Goal: Register for event/course

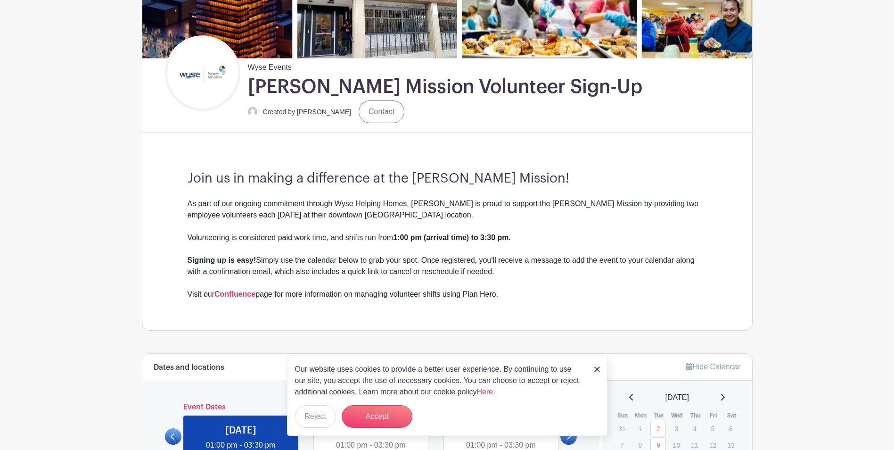
scroll to position [189, 0]
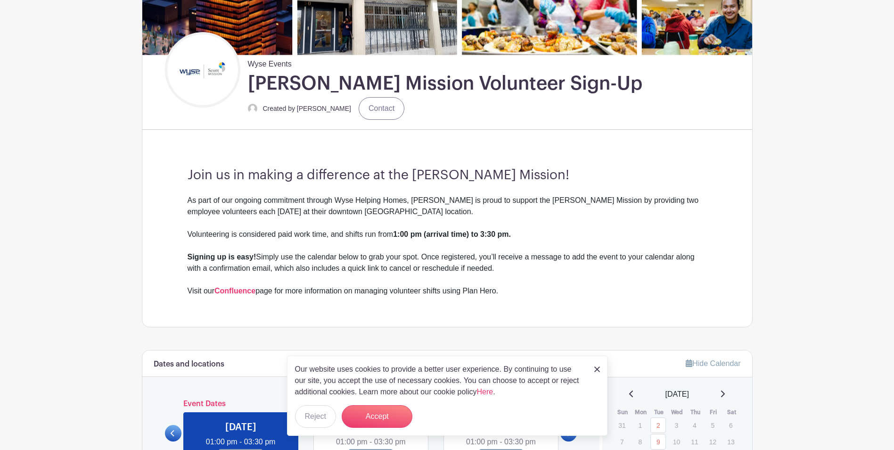
click at [597, 365] on link at bounding box center [598, 368] width 6 height 11
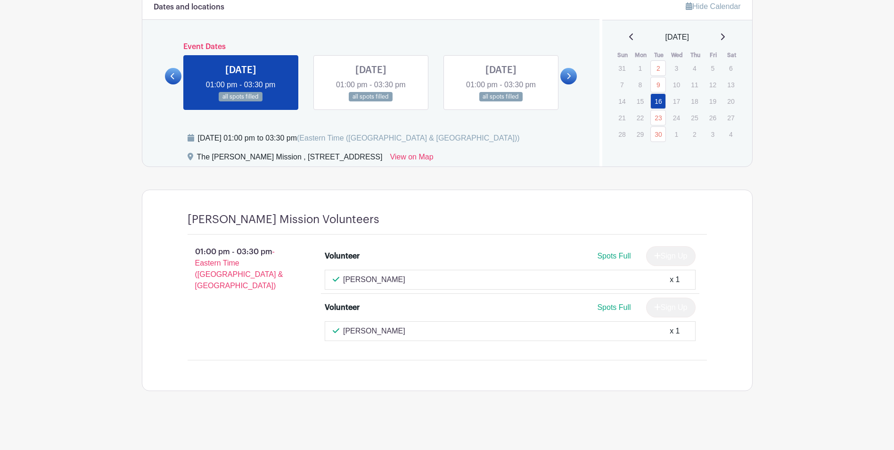
scroll to position [498, 0]
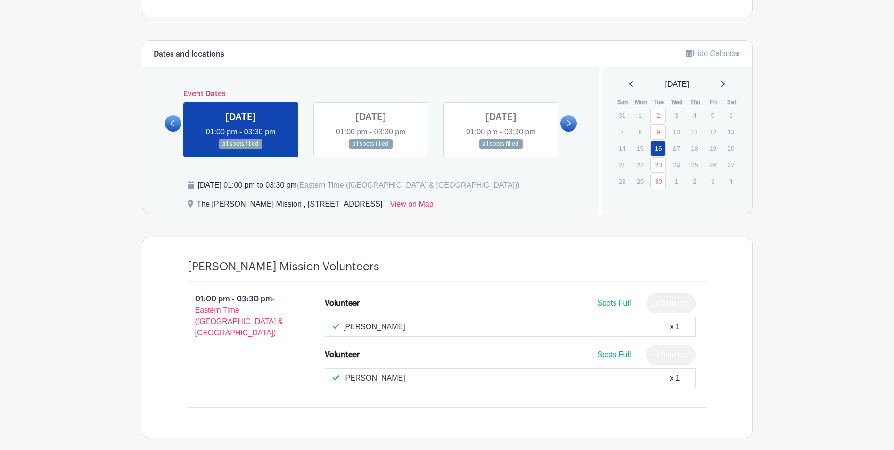
click at [725, 83] on icon at bounding box center [722, 84] width 5 height 8
click at [660, 115] on link "30" at bounding box center [659, 115] width 16 height 16
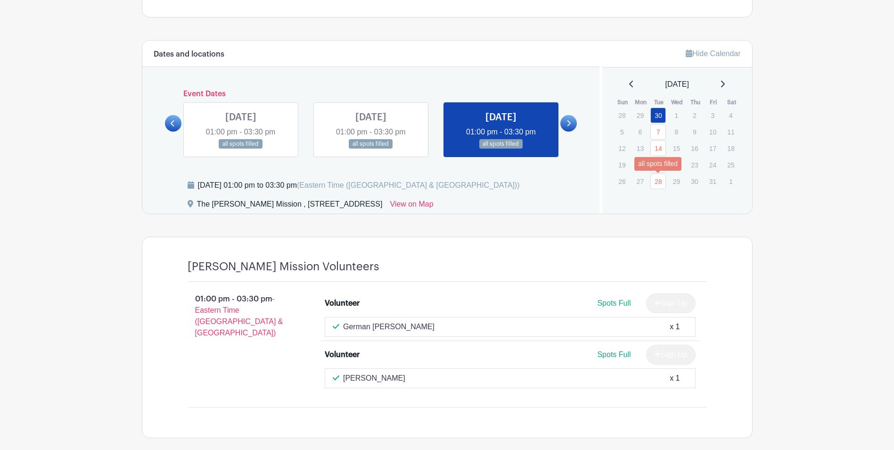
click at [657, 180] on link "28" at bounding box center [659, 181] width 16 height 16
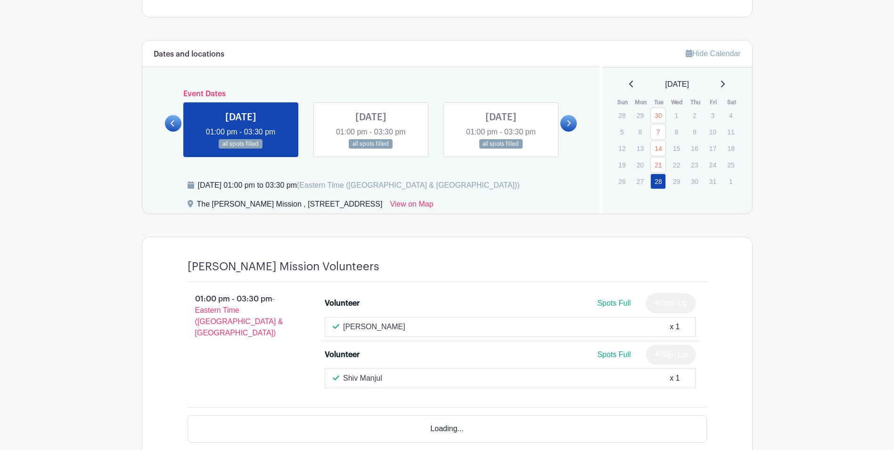
click at [725, 85] on icon at bounding box center [723, 84] width 4 height 7
click at [725, 86] on icon at bounding box center [723, 84] width 4 height 7
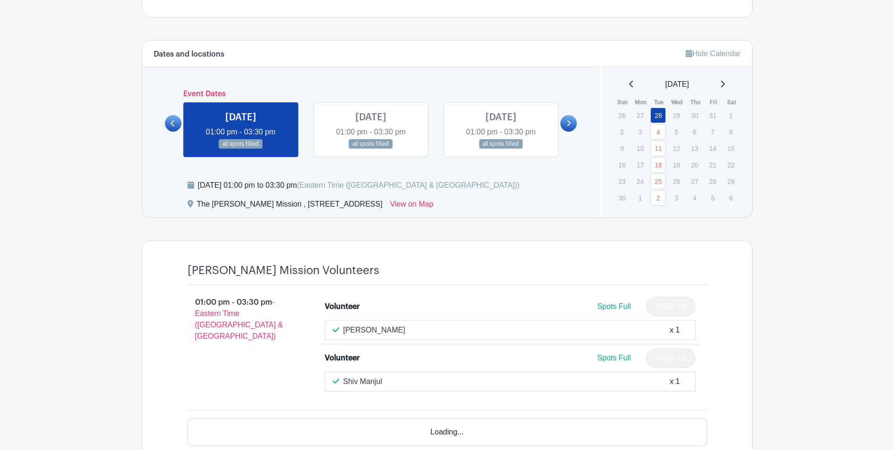
click at [725, 82] on icon at bounding box center [722, 84] width 5 height 8
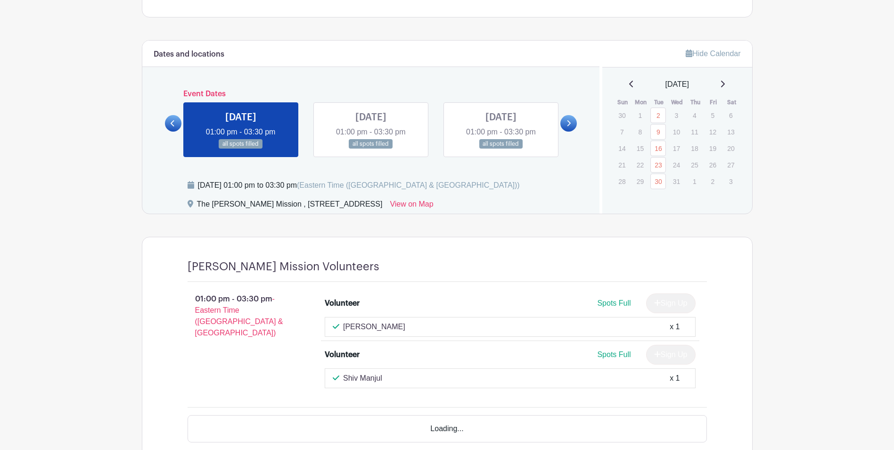
click at [629, 85] on icon at bounding box center [631, 84] width 4 height 7
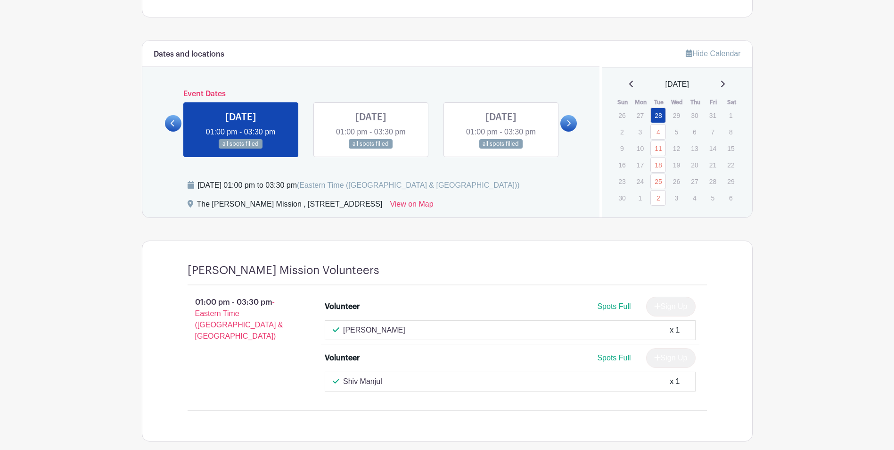
click at [725, 84] on icon at bounding box center [722, 84] width 5 height 8
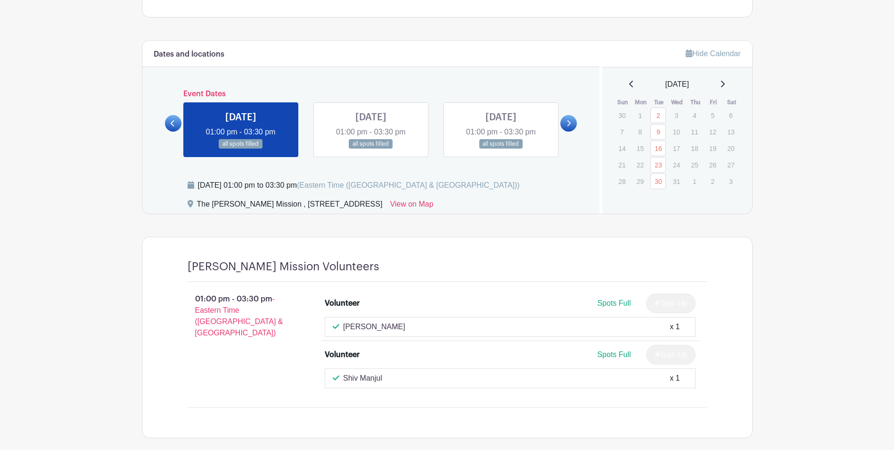
click at [725, 87] on icon at bounding box center [722, 84] width 5 height 8
click at [629, 85] on icon at bounding box center [631, 84] width 4 height 7
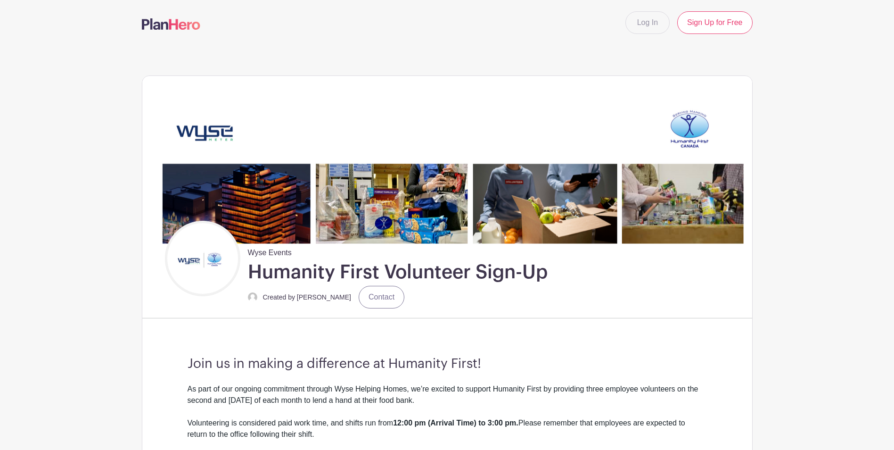
scroll to position [189, 0]
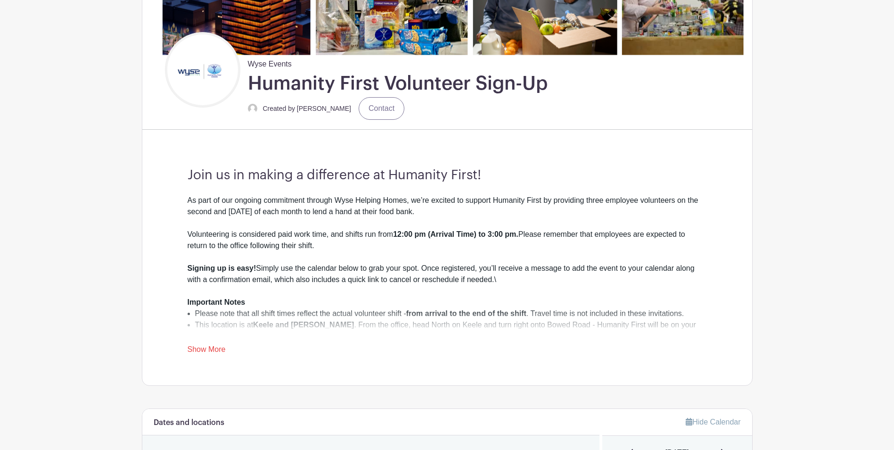
click at [205, 352] on link "Show More" at bounding box center [207, 351] width 38 height 12
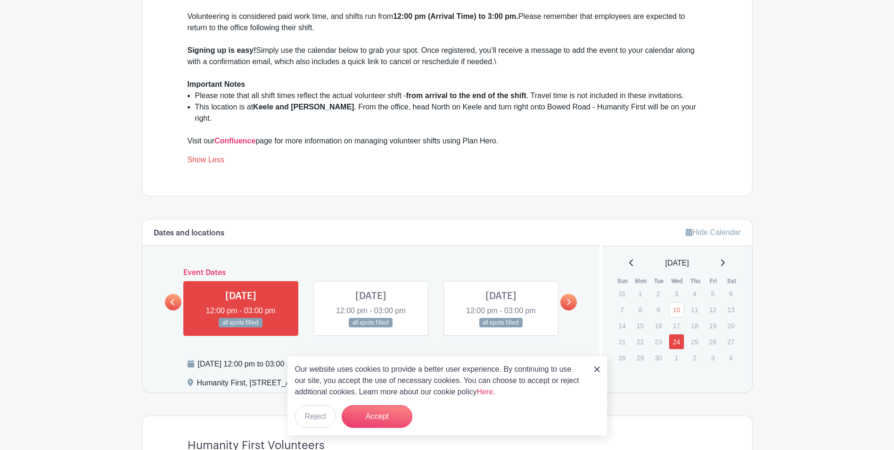
scroll to position [519, 0]
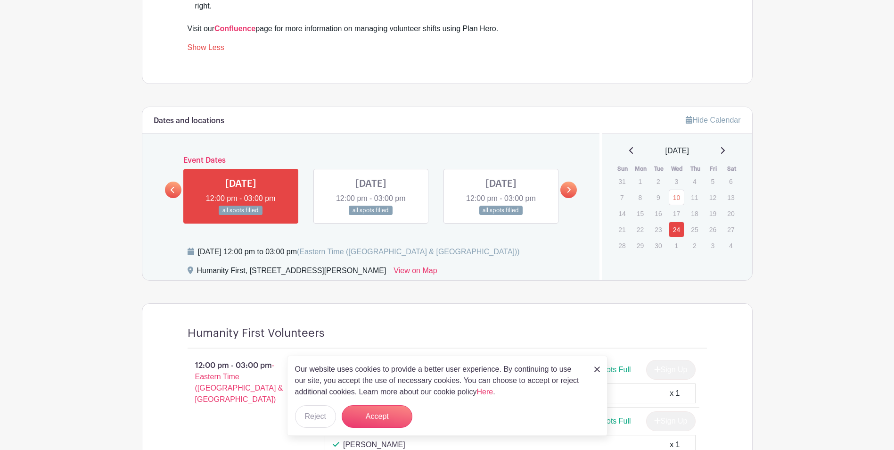
click at [371, 215] on link at bounding box center [371, 215] width 0 height 0
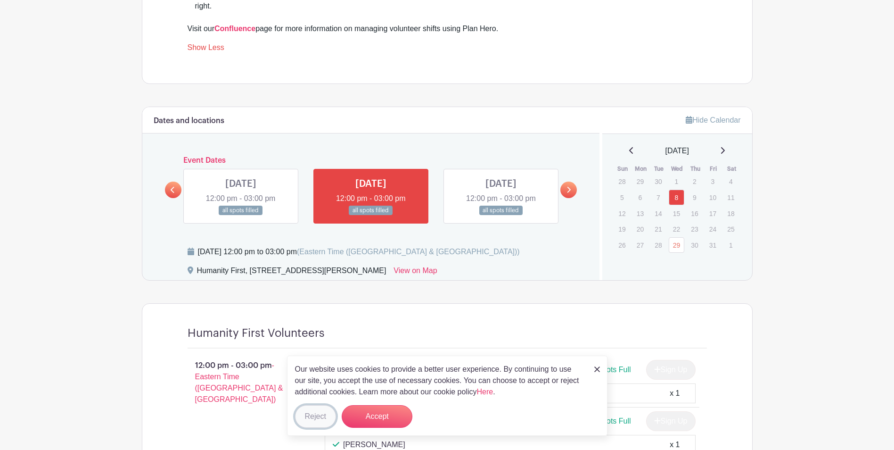
click at [316, 420] on button "Reject" at bounding box center [315, 416] width 41 height 23
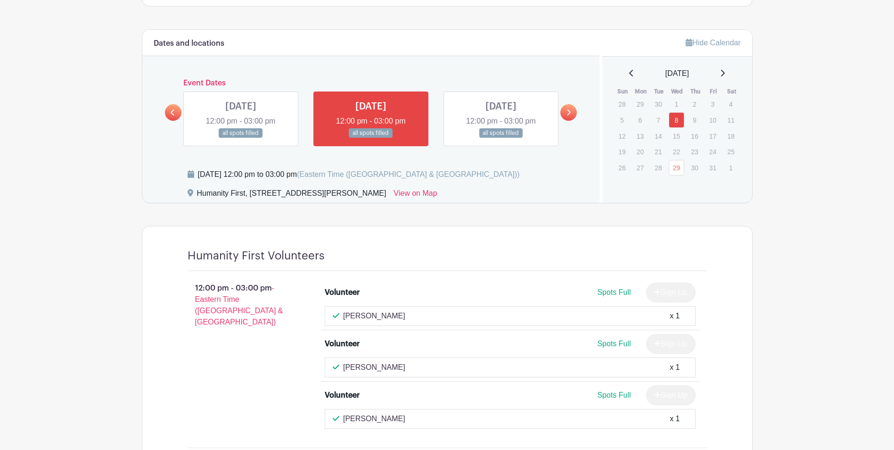
scroll to position [519, 0]
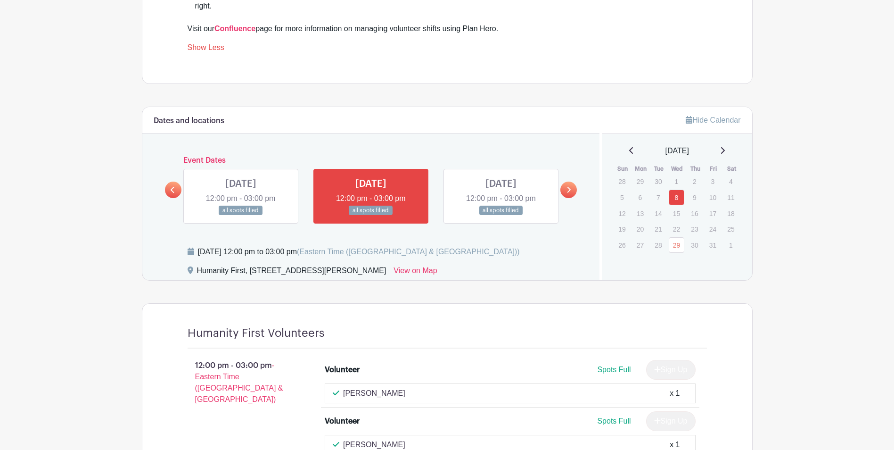
click at [725, 147] on icon at bounding box center [722, 151] width 5 height 8
click at [678, 174] on link "29" at bounding box center [677, 182] width 16 height 16
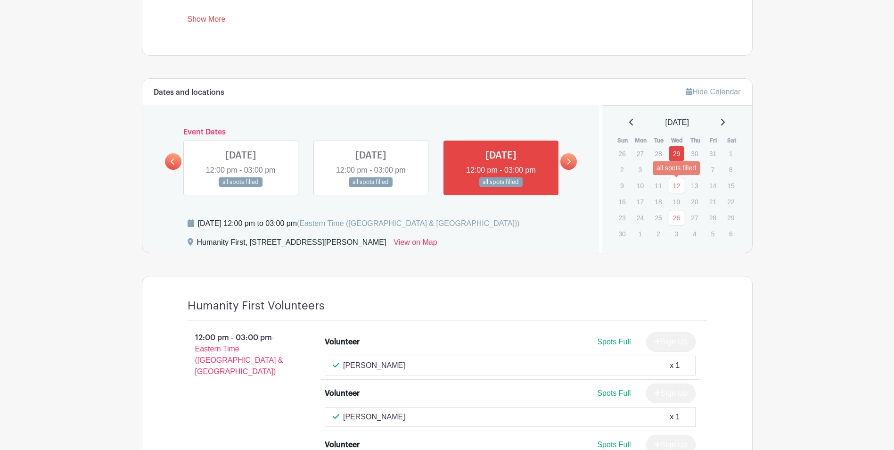
click at [675, 187] on link "12" at bounding box center [677, 186] width 16 height 16
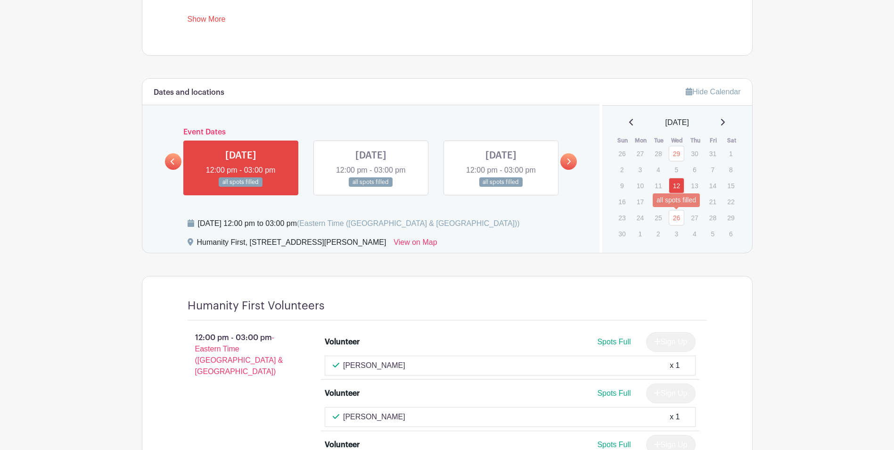
click at [671, 214] on link "26" at bounding box center [677, 218] width 16 height 16
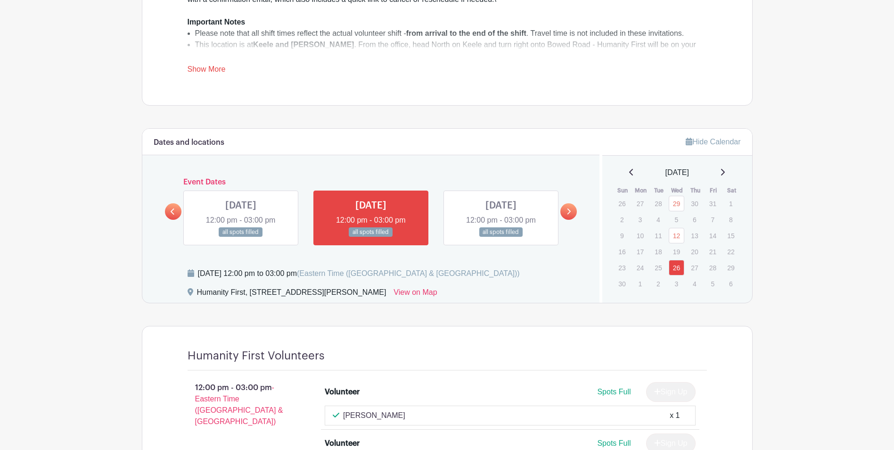
scroll to position [467, 0]
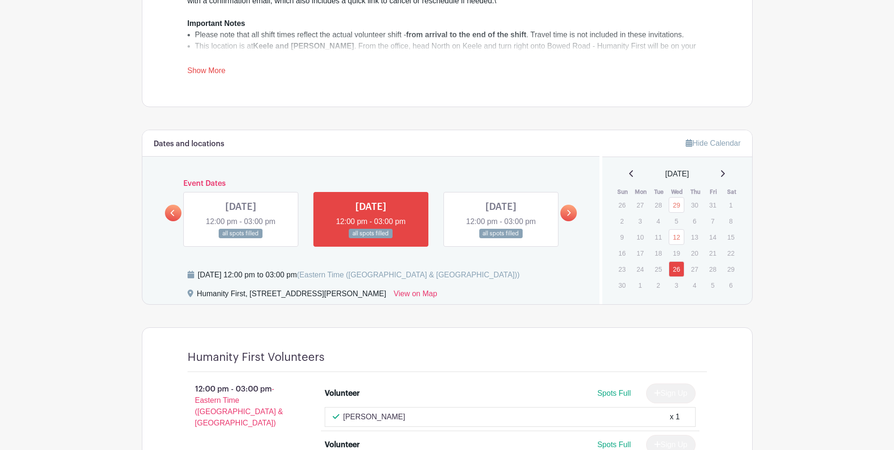
click at [730, 168] on div "[DATE]" at bounding box center [677, 173] width 127 height 11
click at [725, 172] on icon at bounding box center [722, 174] width 5 height 8
click at [676, 219] on link "10" at bounding box center [677, 221] width 16 height 16
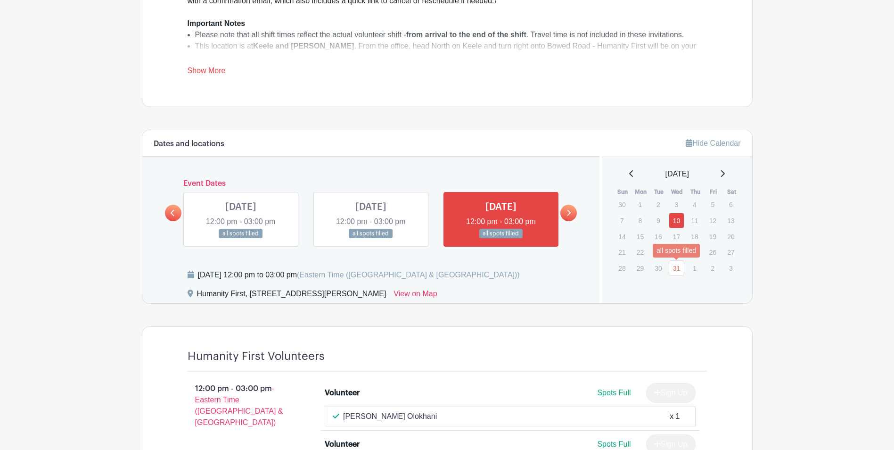
click at [678, 266] on link "31" at bounding box center [677, 268] width 16 height 16
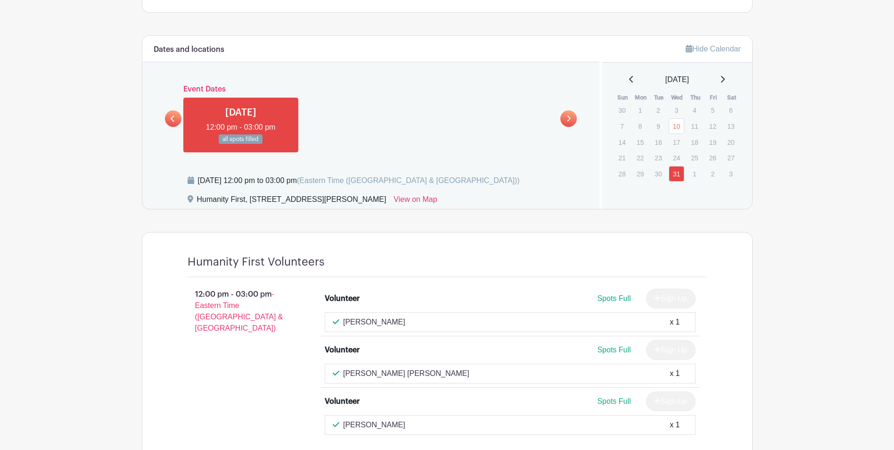
scroll to position [561, 0]
click at [679, 126] on link "10" at bounding box center [677, 127] width 16 height 16
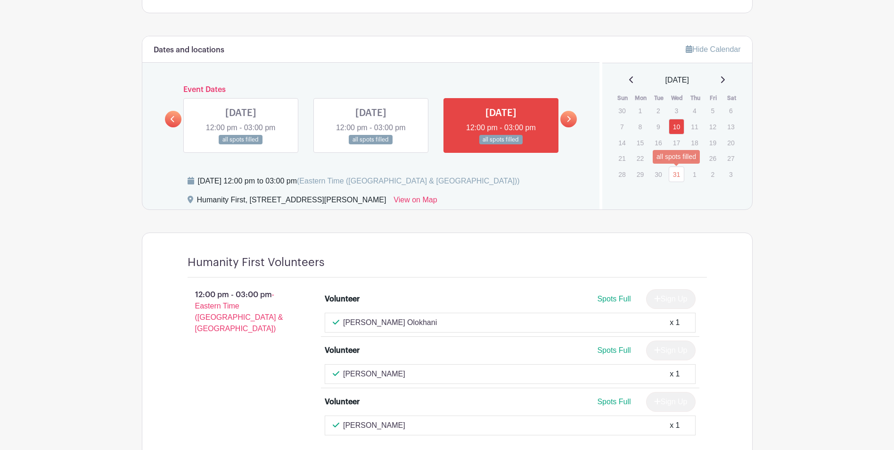
click at [676, 177] on link "31" at bounding box center [677, 174] width 16 height 16
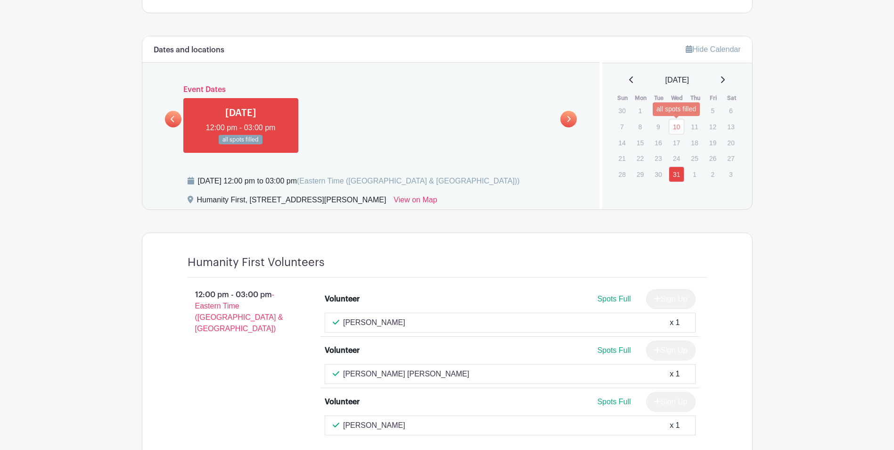
click at [673, 126] on link "10" at bounding box center [677, 127] width 16 height 16
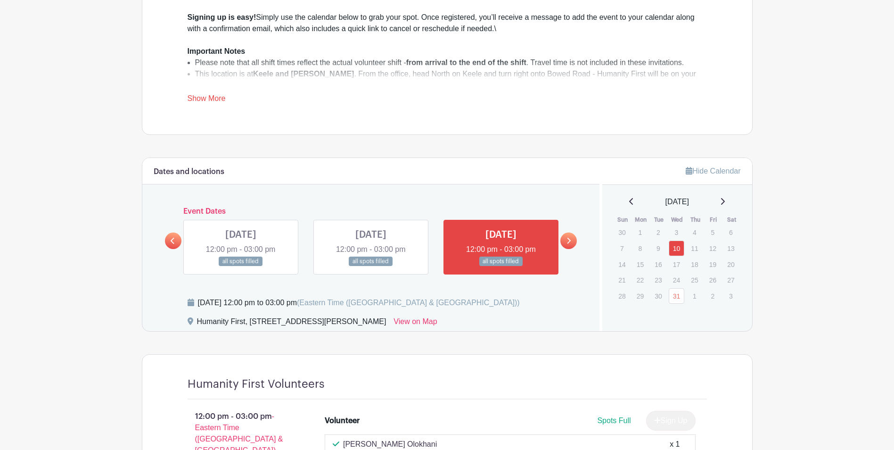
scroll to position [420, 0]
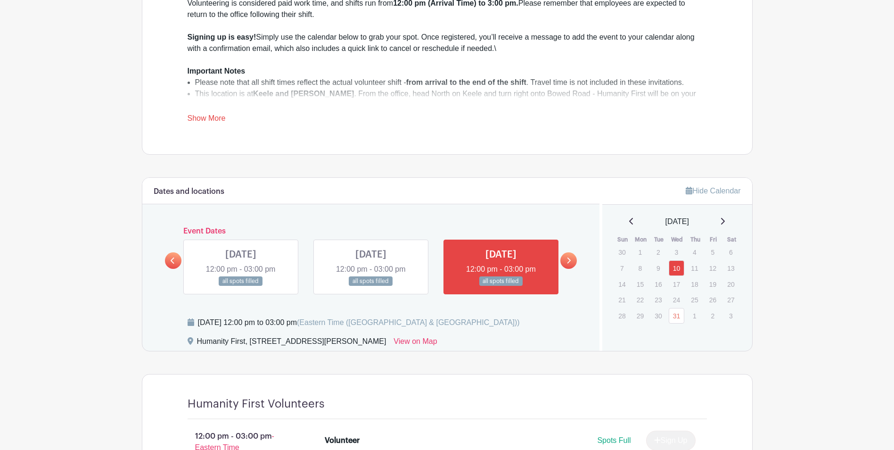
click at [629, 220] on icon at bounding box center [631, 221] width 5 height 8
